Goal: Information Seeking & Learning: Learn about a topic

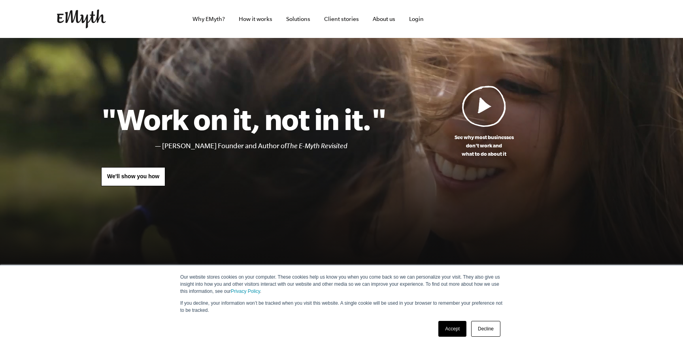
click at [496, 111] on img at bounding box center [484, 105] width 44 height 41
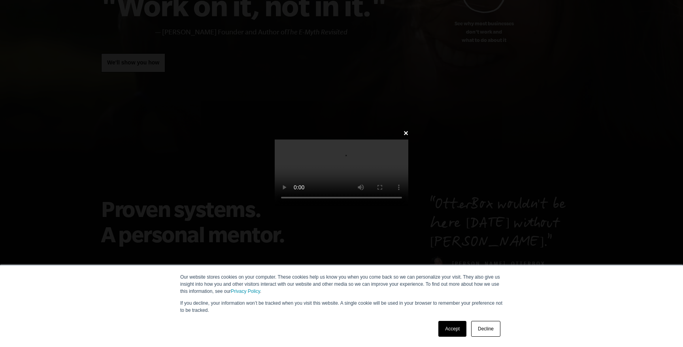
scroll to position [181, 0]
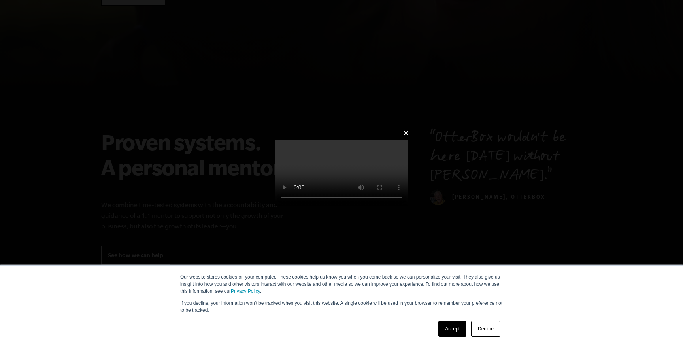
click at [460, 329] on link "Accept" at bounding box center [452, 329] width 28 height 16
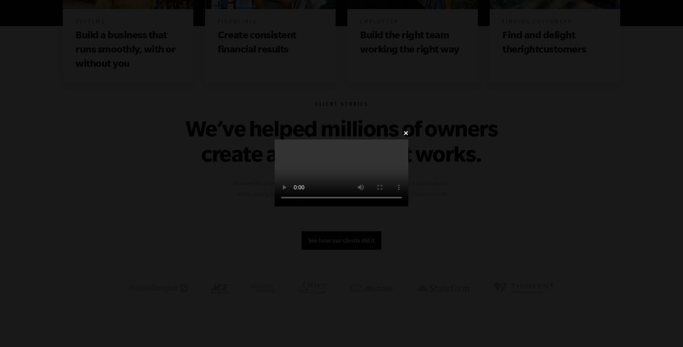
scroll to position [543, 0]
click at [408, 206] on video at bounding box center [342, 172] width 134 height 67
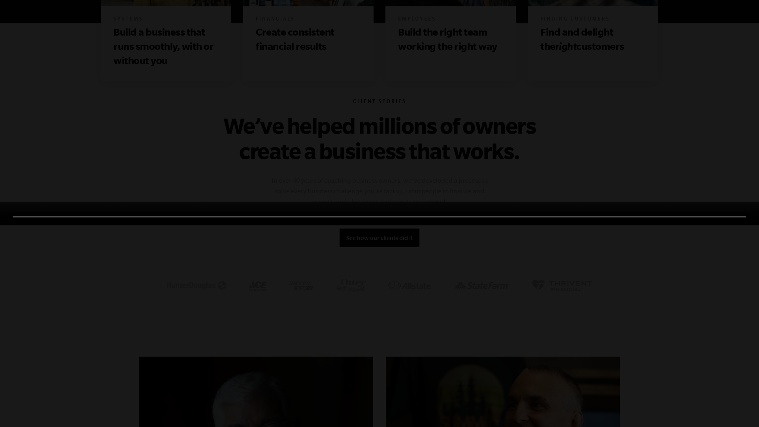
click at [514, 225] on video at bounding box center [379, 214] width 759 height 24
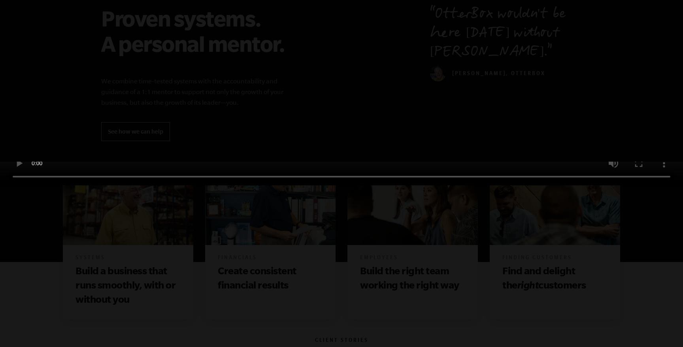
scroll to position [0, 0]
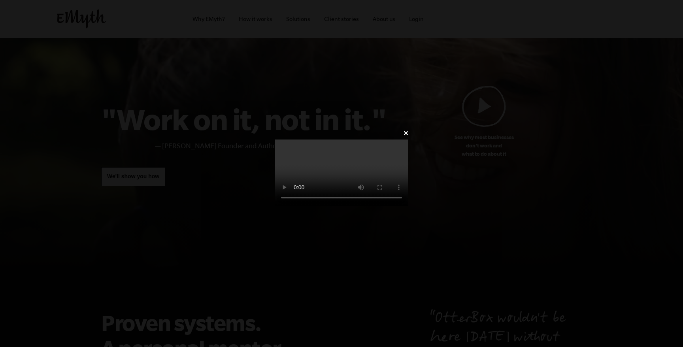
click at [275, 139] on video at bounding box center [342, 172] width 134 height 67
click at [408, 206] on video at bounding box center [342, 172] width 134 height 67
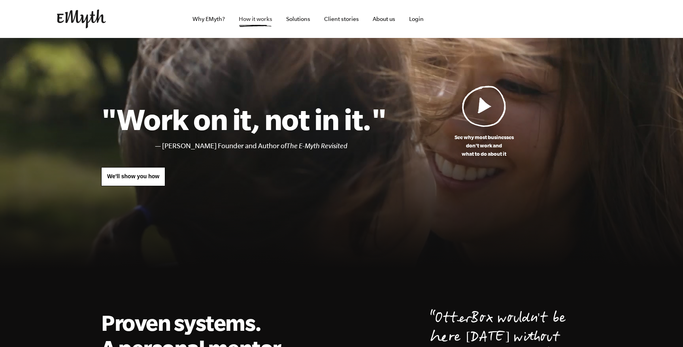
click at [259, 21] on link "How it works" at bounding box center [255, 19] width 46 height 38
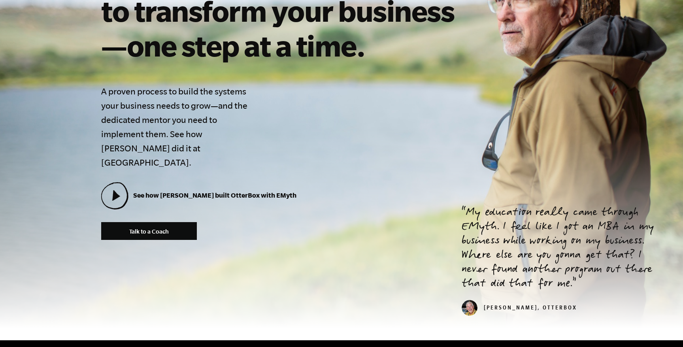
scroll to position [185, 0]
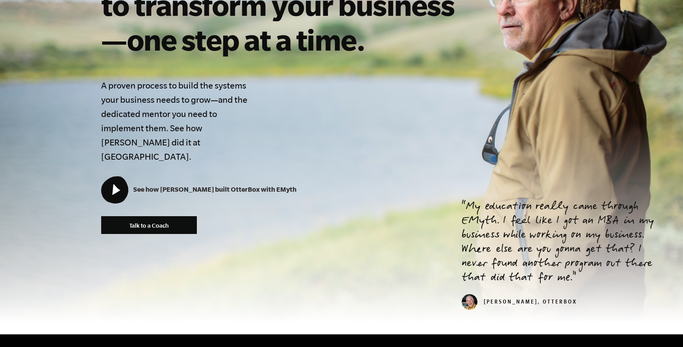
click at [122, 177] on icon at bounding box center [115, 190] width 26 height 26
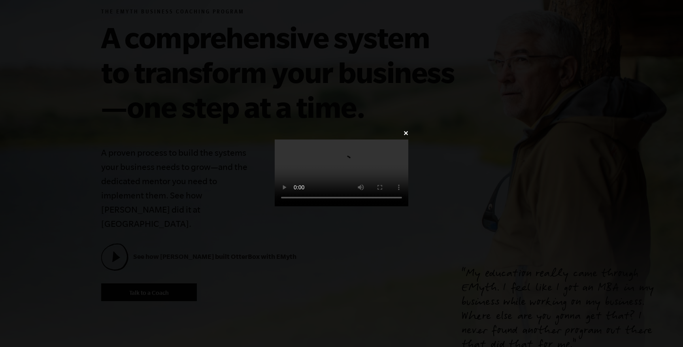
scroll to position [130, 0]
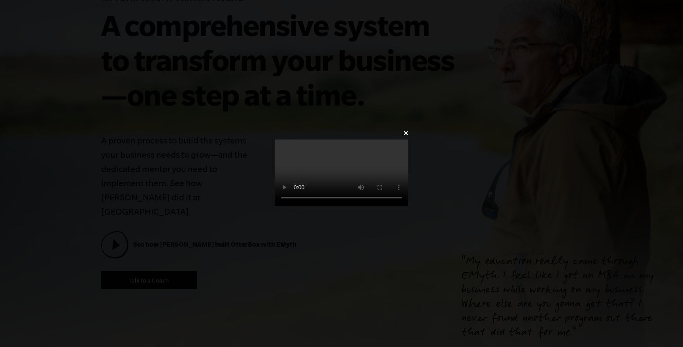
click at [275, 147] on video at bounding box center [342, 172] width 134 height 67
click at [341, 206] on video at bounding box center [342, 172] width 134 height 67
click at [340, 206] on video at bounding box center [342, 172] width 134 height 67
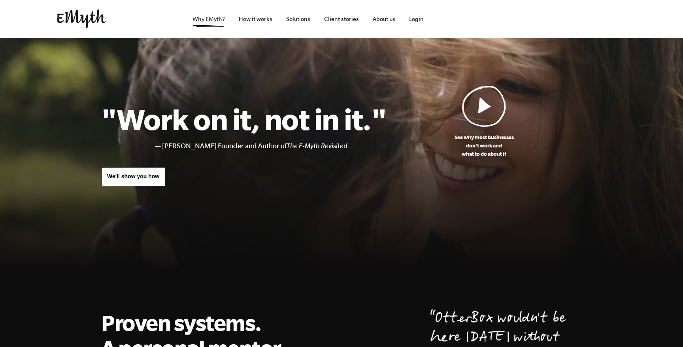
click at [220, 22] on link "Why EMyth?" at bounding box center [208, 19] width 45 height 38
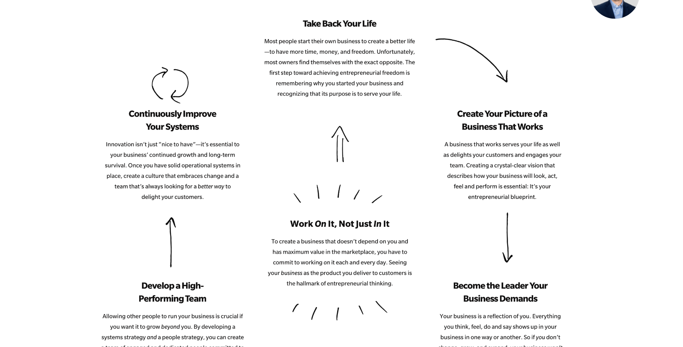
scroll to position [944, 0]
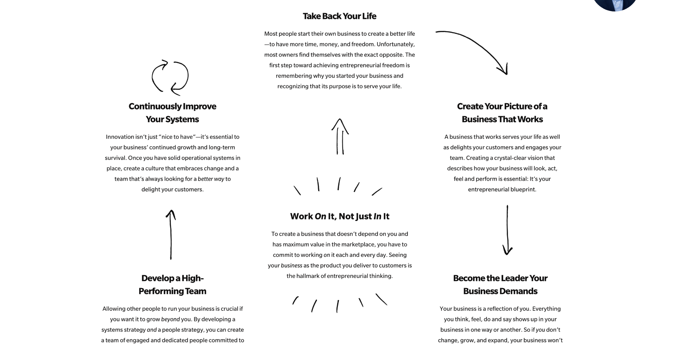
click at [496, 95] on img at bounding box center [332, 247] width 462 height 471
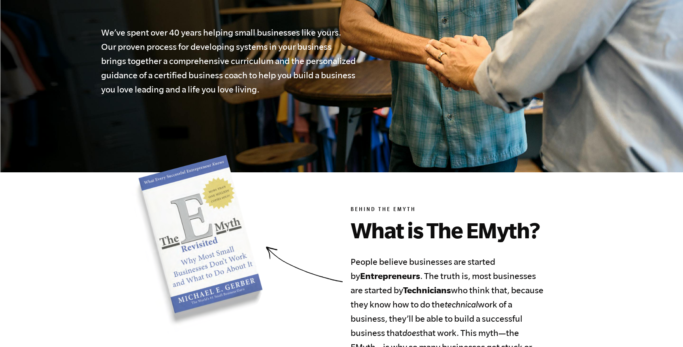
scroll to position [0, 0]
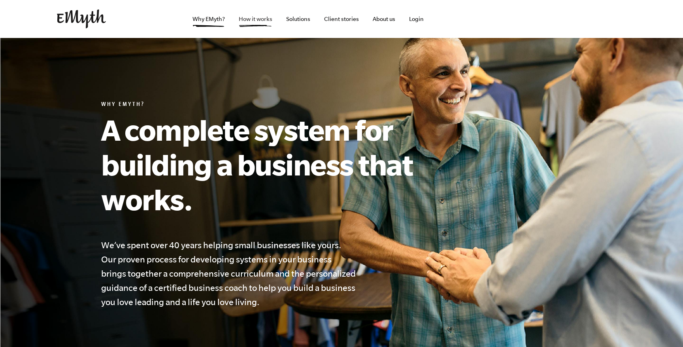
click at [255, 24] on link "How it works" at bounding box center [255, 19] width 46 height 38
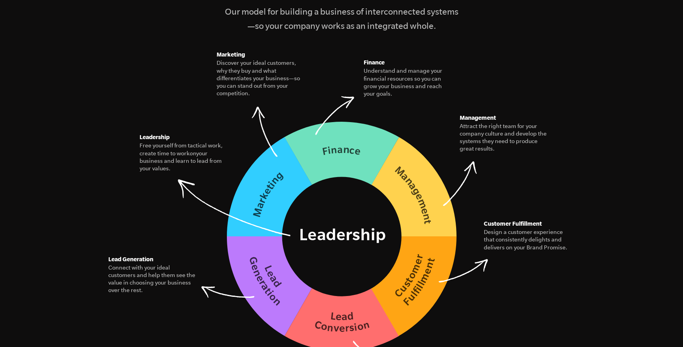
scroll to position [1101, 0]
